Goal: Navigation & Orientation: Find specific page/section

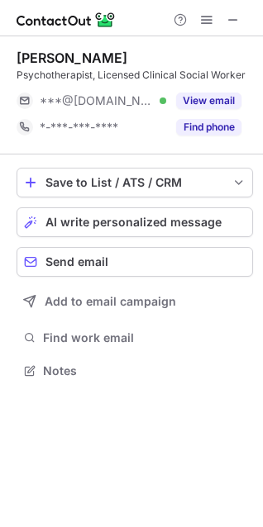
scroll to position [359, 263]
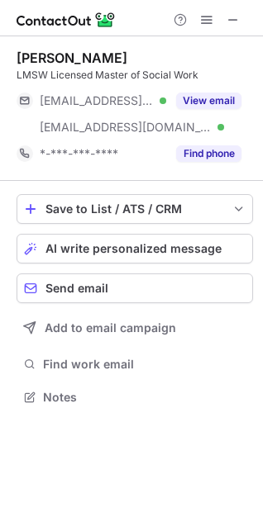
scroll to position [386, 263]
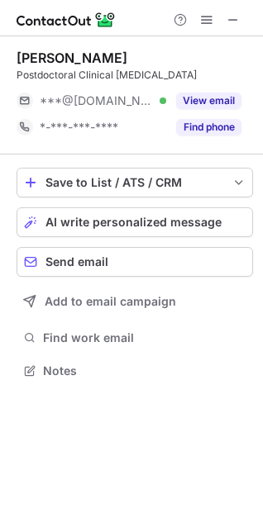
scroll to position [359, 263]
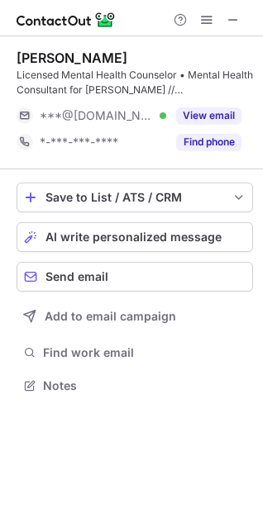
scroll to position [374, 263]
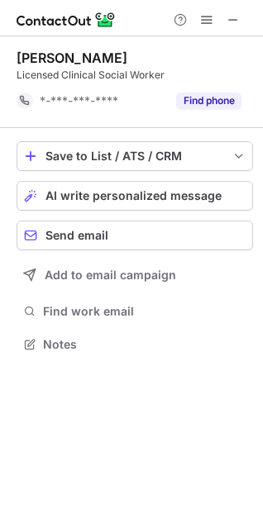
scroll to position [333, 263]
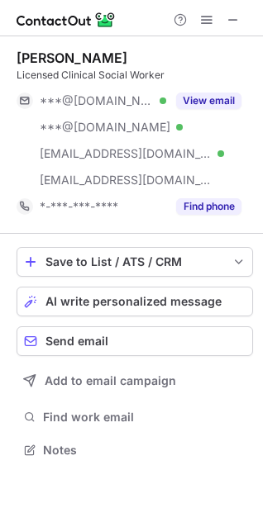
scroll to position [438, 263]
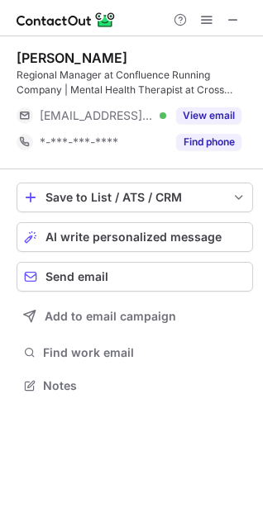
scroll to position [374, 263]
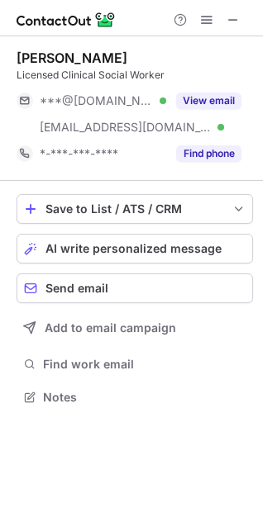
scroll to position [386, 263]
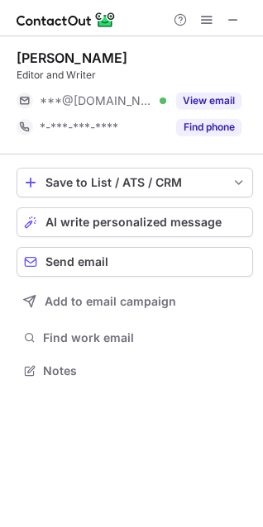
scroll to position [359, 263]
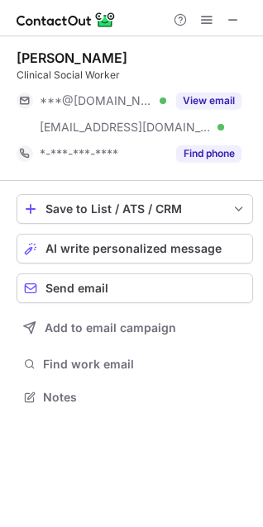
scroll to position [386, 263]
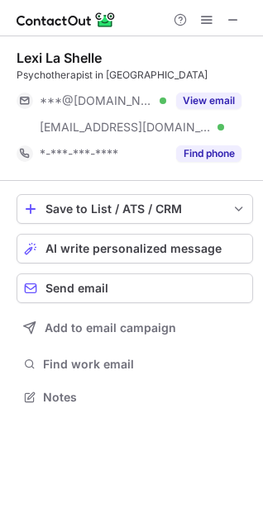
scroll to position [386, 263]
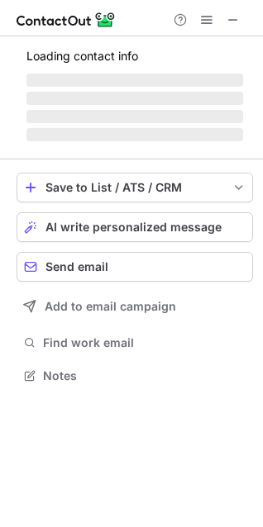
scroll to position [374, 263]
